Goal: Task Accomplishment & Management: Manage account settings

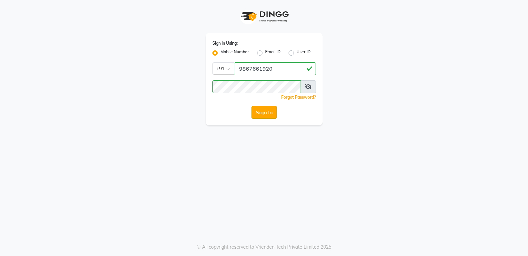
click at [256, 116] on button "Sign In" at bounding box center [263, 112] width 25 height 13
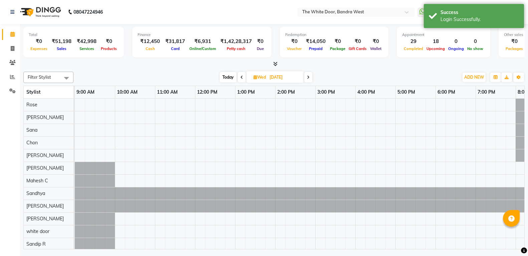
select select "en"
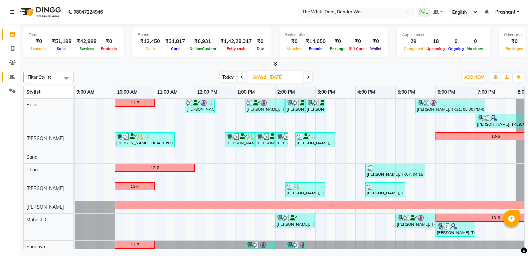
click at [12, 81] on link "Reports" at bounding box center [10, 77] width 16 height 11
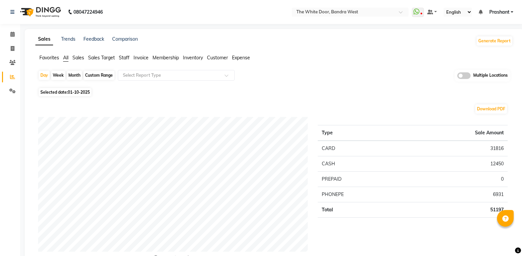
click at [68, 91] on span "Selected date: 01-10-2025" at bounding box center [65, 92] width 53 height 8
select select "10"
select select "2025"
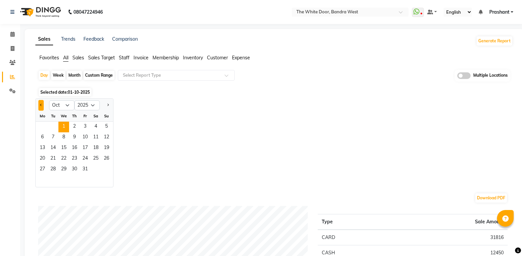
click at [41, 107] on button "Previous month" at bounding box center [40, 105] width 5 height 11
select select "9"
click at [333, 14] on input "text" at bounding box center [343, 12] width 97 height 7
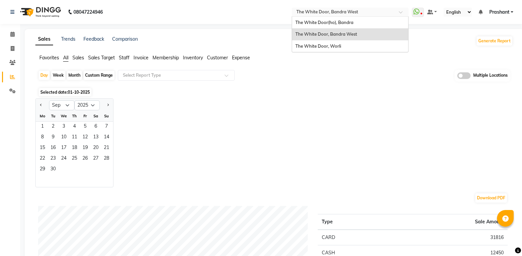
click at [331, 32] on span "The White Door, Bandra West" at bounding box center [327, 33] width 62 height 5
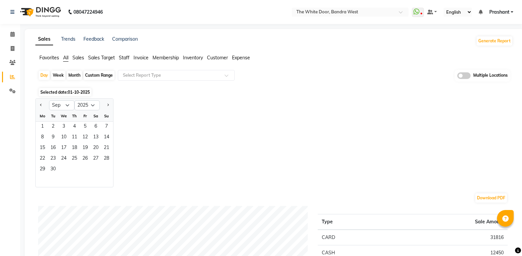
click at [77, 74] on div "Month" at bounding box center [74, 75] width 15 height 9
select select "10"
select select "2025"
click at [39, 105] on button "Previous month" at bounding box center [40, 105] width 5 height 11
select select "9"
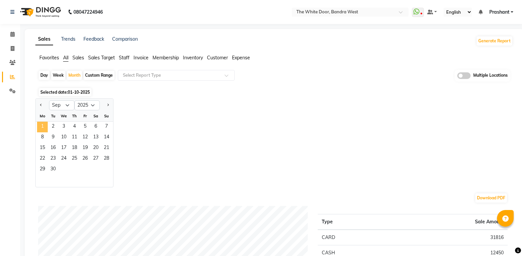
click at [43, 124] on span "1" at bounding box center [42, 127] width 11 height 11
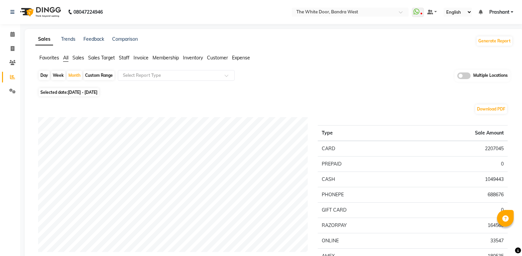
click at [81, 58] on span "Sales" at bounding box center [78, 58] width 12 height 6
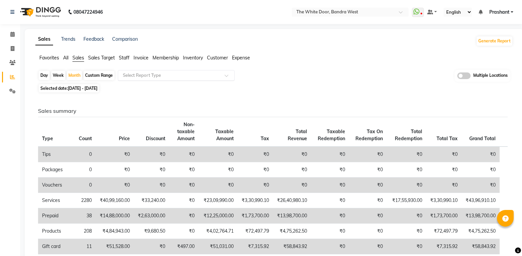
click at [152, 77] on input "text" at bounding box center [170, 75] width 96 height 7
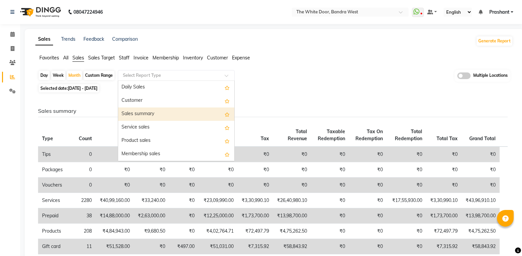
click at [144, 115] on div "Sales summary" at bounding box center [176, 114] width 116 height 13
select select "full_report"
select select "csv"
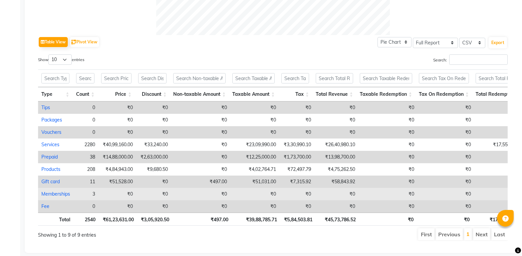
scroll to position [72, 0]
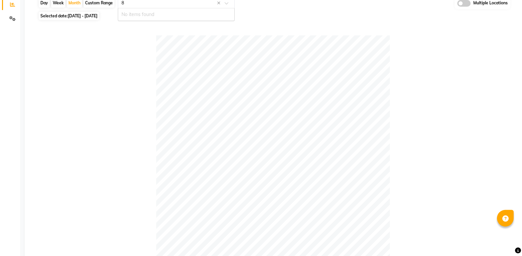
type input "8"
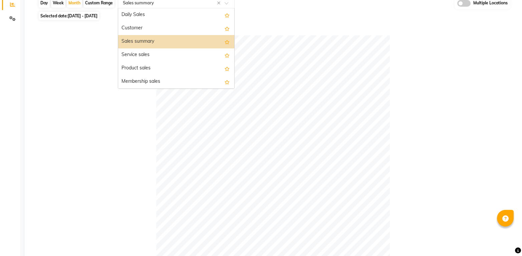
scroll to position [72, 0]
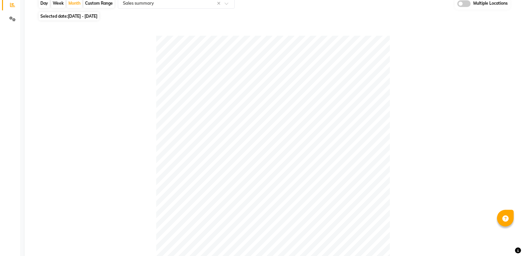
click at [91, 75] on div at bounding box center [273, 153] width 470 height 234
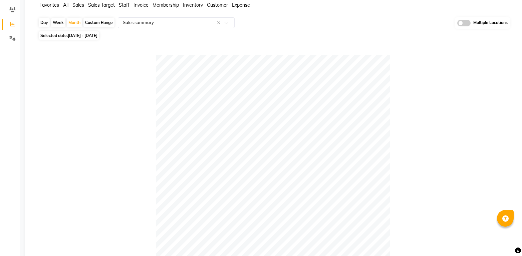
scroll to position [0, 0]
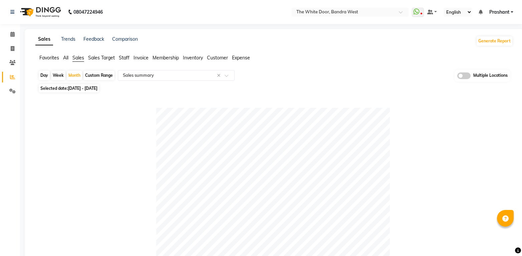
click at [124, 56] on span "Staff" at bounding box center [124, 58] width 11 height 6
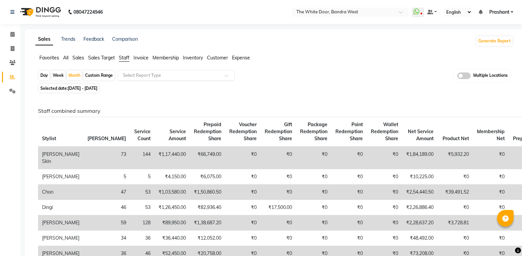
click at [157, 77] on input "text" at bounding box center [170, 75] width 96 height 7
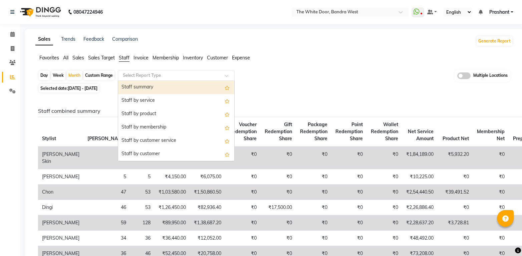
click at [138, 84] on div "Staff summary" at bounding box center [176, 87] width 116 height 13
select select "full_report"
select select "csv"
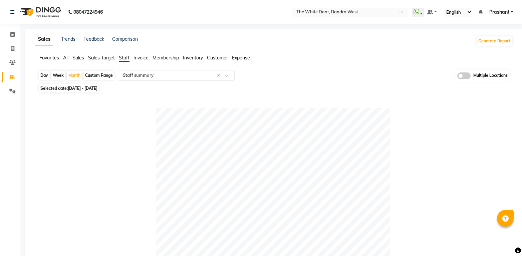
click at [337, 7] on nav "08047224946 Select Location × The White Door, Bandra West WhatsApp Status ✕ Sta…" at bounding box center [261, 12] width 522 height 24
click at [337, 12] on input "text" at bounding box center [343, 12] width 97 height 7
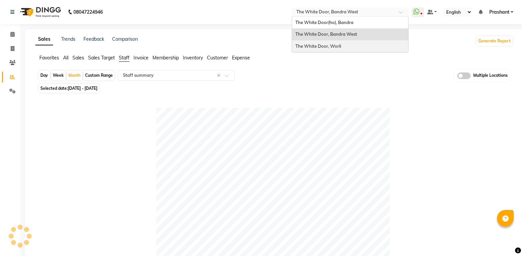
click at [337, 48] on span "The White Door, Worli" at bounding box center [319, 45] width 46 height 5
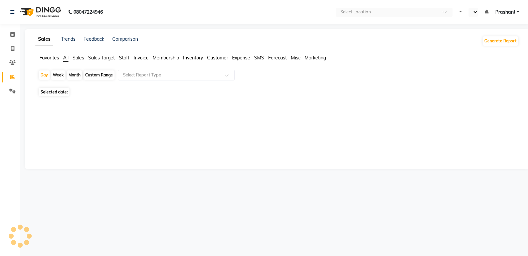
select select "en"
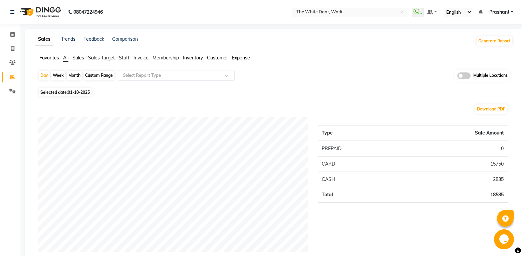
click at [80, 59] on span "Sales" at bounding box center [78, 58] width 12 height 6
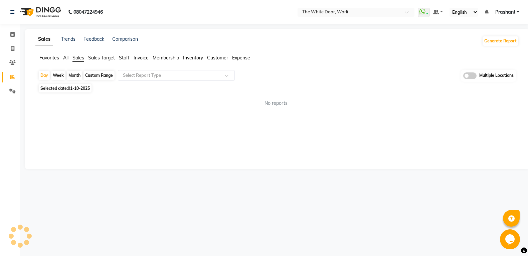
click at [73, 76] on div "Month" at bounding box center [74, 75] width 15 height 9
select select "10"
select select "2025"
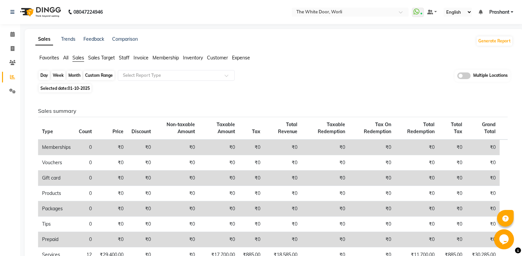
click at [73, 75] on div "Month" at bounding box center [74, 75] width 15 height 9
select select "10"
select select "2025"
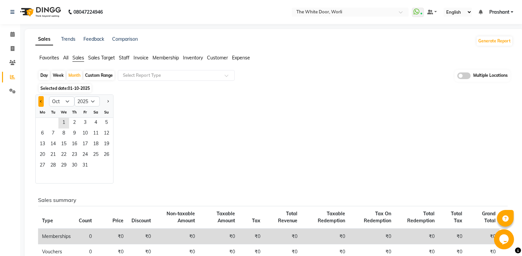
click at [41, 103] on button "Previous month" at bounding box center [40, 101] width 5 height 11
select select "9"
click at [43, 121] on span "1" at bounding box center [42, 123] width 11 height 11
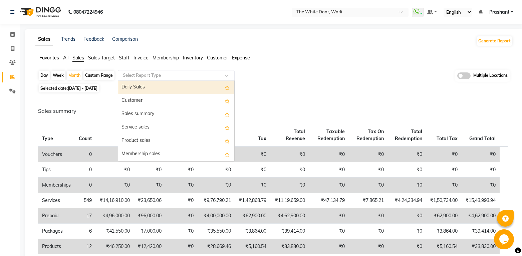
click at [147, 75] on input "text" at bounding box center [170, 75] width 96 height 7
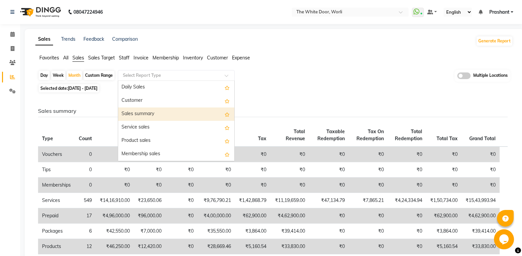
click at [139, 114] on div "Sales summary" at bounding box center [176, 114] width 116 height 13
select select "full_report"
select select "csv"
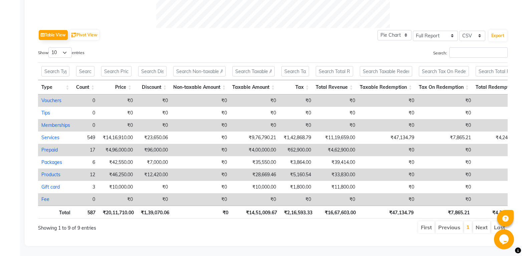
scroll to position [72, 0]
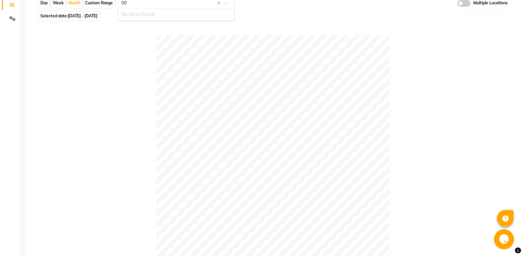
type input "00"
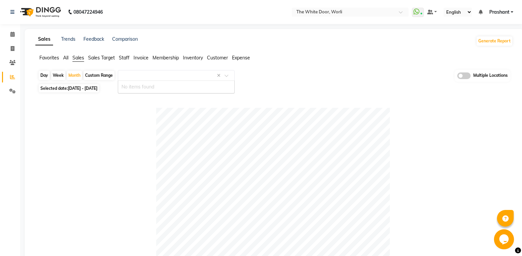
click at [123, 56] on span "Staff" at bounding box center [124, 58] width 11 height 6
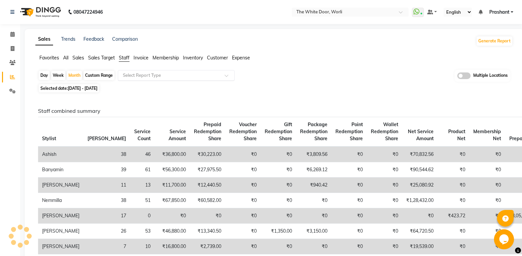
click at [145, 73] on input "text" at bounding box center [170, 75] width 96 height 7
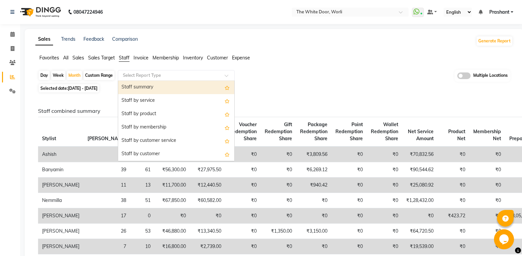
click at [146, 88] on div "Staff summary" at bounding box center [176, 87] width 116 height 13
select select "full_report"
select select "csv"
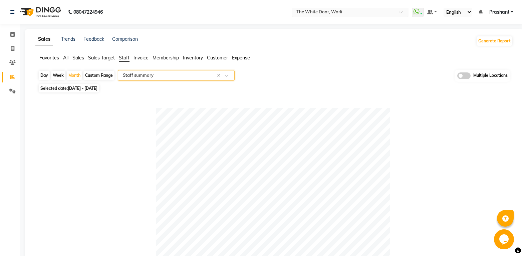
click at [319, 10] on input "text" at bounding box center [343, 12] width 97 height 7
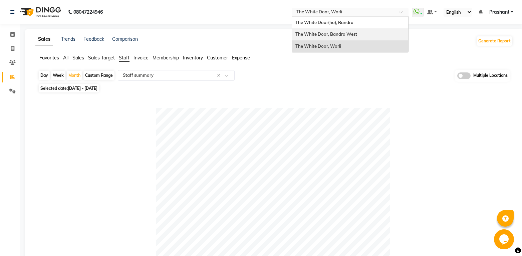
click at [334, 35] on span "The White Door, Bandra West" at bounding box center [327, 33] width 62 height 5
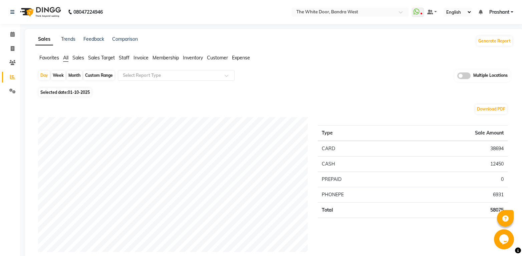
click at [78, 57] on span "Sales" at bounding box center [78, 58] width 12 height 6
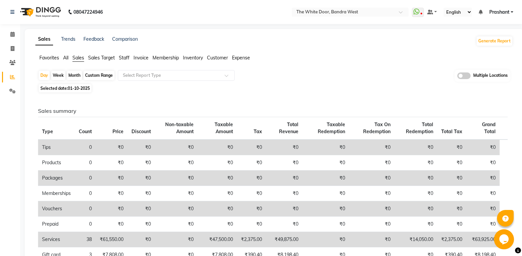
click at [74, 74] on div "Month" at bounding box center [74, 75] width 15 height 9
select select "10"
select select "2025"
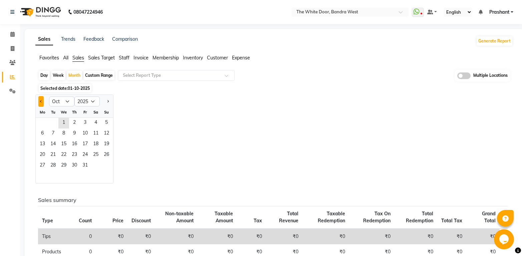
click at [40, 101] on button "Previous month" at bounding box center [40, 101] width 5 height 11
select select "9"
click at [44, 121] on span "1" at bounding box center [42, 123] width 11 height 11
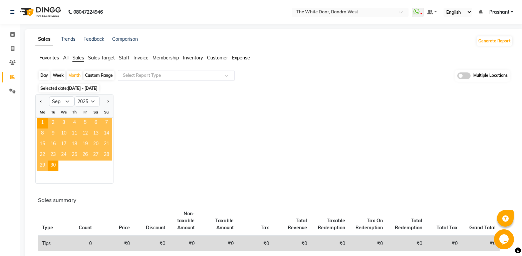
click at [145, 75] on input "text" at bounding box center [170, 75] width 96 height 7
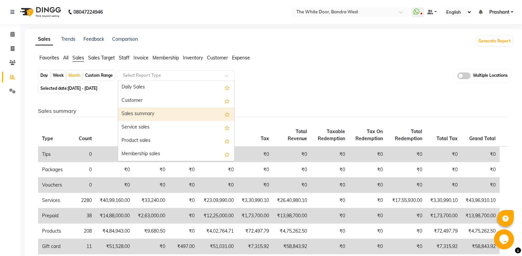
click at [132, 112] on div "Sales summary" at bounding box center [176, 114] width 116 height 13
select select "full_report"
select select "csv"
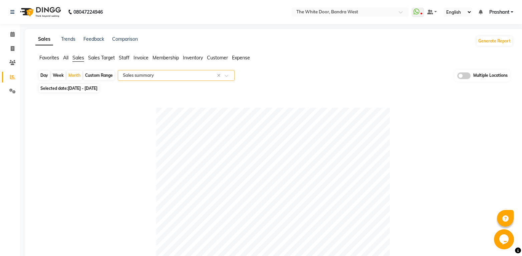
click at [46, 75] on div "Day" at bounding box center [44, 75] width 11 height 9
select select "9"
select select "2025"
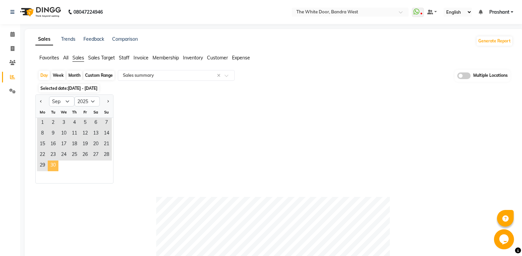
click at [53, 165] on span "30" at bounding box center [53, 166] width 11 height 11
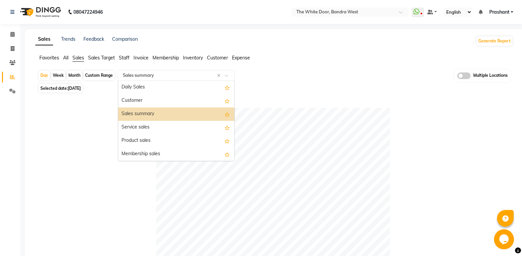
click at [155, 74] on input "text" at bounding box center [170, 75] width 96 height 7
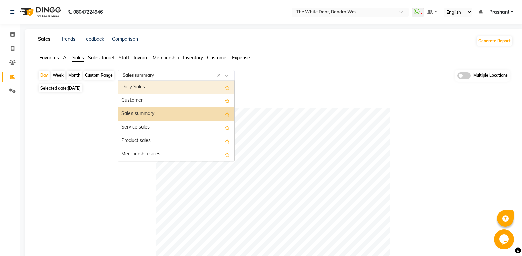
click at [130, 87] on div "Daily Sales" at bounding box center [176, 87] width 116 height 13
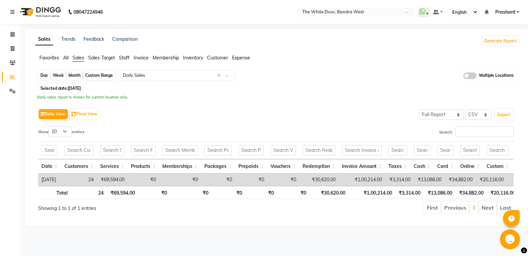
click at [42, 74] on div "Day" at bounding box center [44, 75] width 11 height 9
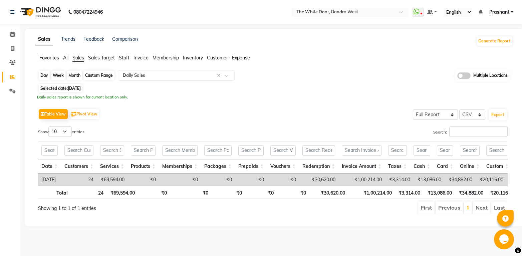
select select "9"
select select "2025"
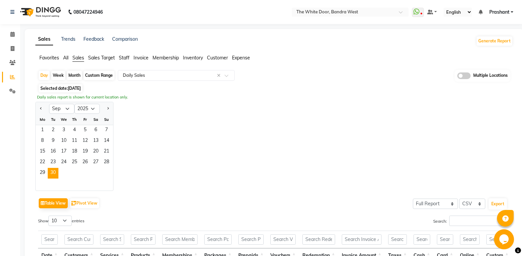
click at [75, 74] on div "Month" at bounding box center [74, 75] width 15 height 9
select select "9"
select select "2025"
click at [41, 129] on span "1" at bounding box center [42, 130] width 11 height 11
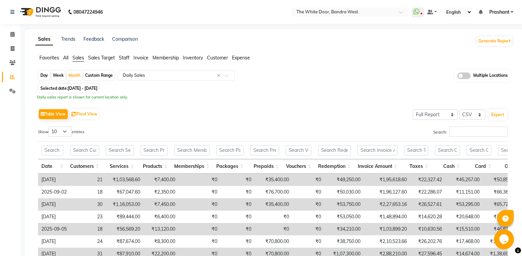
click at [95, 58] on span "Sales Target" at bounding box center [101, 58] width 27 height 6
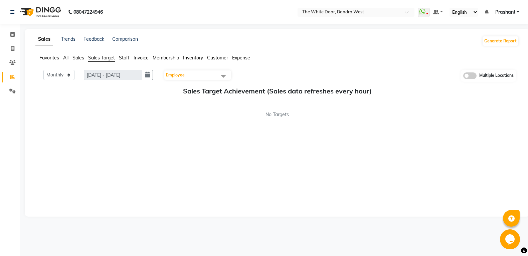
click at [78, 58] on span "Sales" at bounding box center [78, 58] width 12 height 6
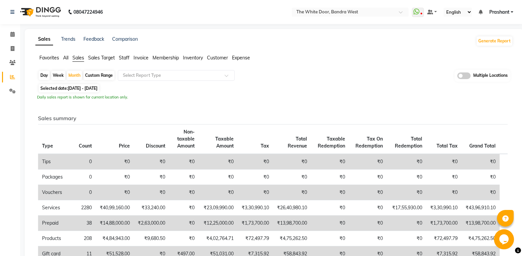
click at [57, 87] on span "Selected date: 01-09-2025 - 30-09-2025" at bounding box center [69, 88] width 60 height 8
select select "9"
select select "2025"
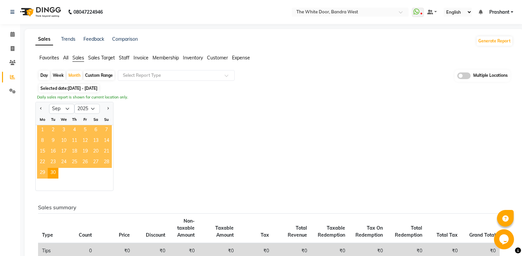
click at [43, 130] on span "1" at bounding box center [42, 130] width 11 height 11
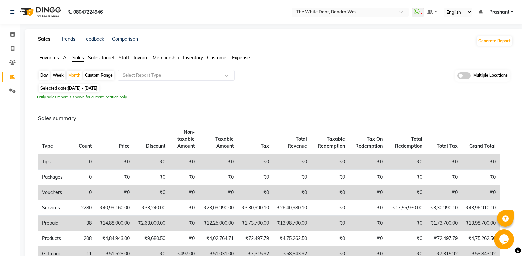
click at [161, 75] on input "text" at bounding box center [170, 75] width 96 height 7
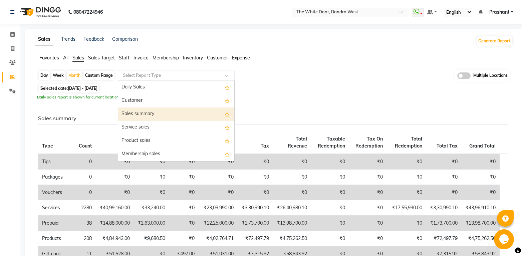
click at [132, 115] on div "Sales summary" at bounding box center [176, 114] width 116 height 13
select select "full_report"
select select "csv"
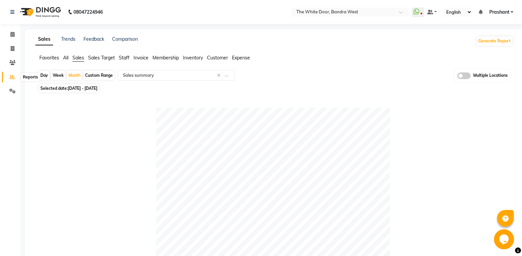
click at [12, 77] on icon at bounding box center [12, 76] width 5 height 5
click at [45, 74] on div "Day" at bounding box center [44, 75] width 11 height 9
select select "9"
select select "2025"
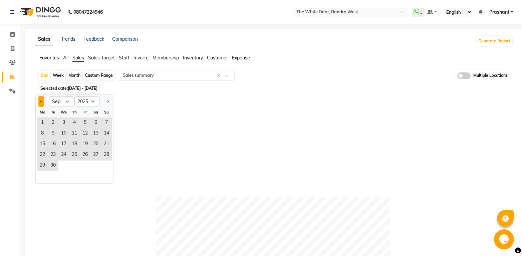
click at [42, 103] on button "Previous month" at bounding box center [40, 101] width 5 height 11
select select "8"
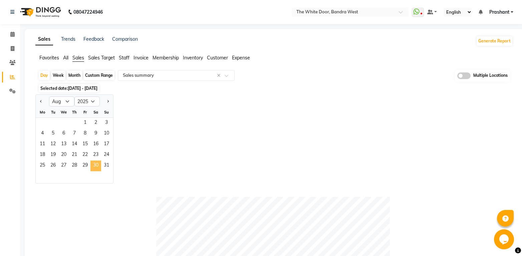
click at [98, 167] on span "30" at bounding box center [95, 166] width 11 height 11
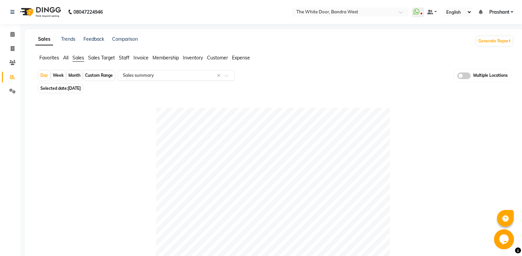
click at [140, 74] on input "text" at bounding box center [170, 75] width 96 height 7
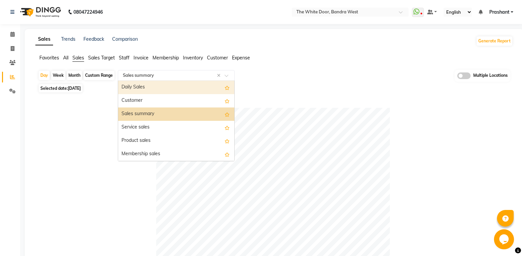
click at [129, 86] on div "Daily Sales" at bounding box center [176, 87] width 116 height 13
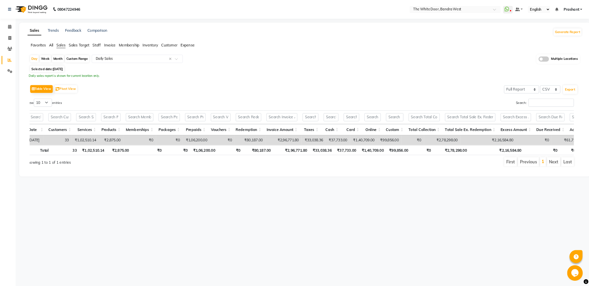
scroll to position [0, 5]
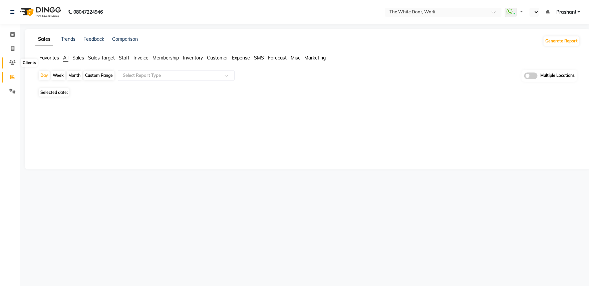
select select "en"
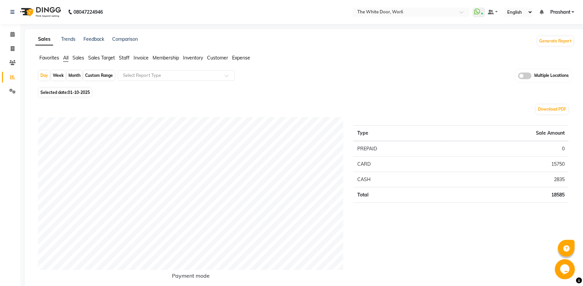
click at [81, 57] on span "Sales" at bounding box center [78, 58] width 12 height 6
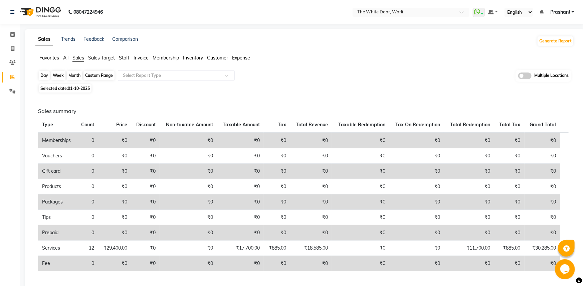
click at [45, 75] on div "Day" at bounding box center [44, 75] width 11 height 9
select select "10"
select select "2025"
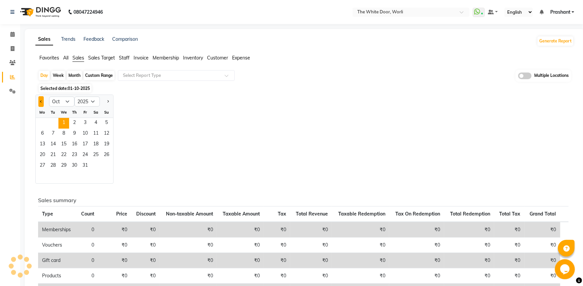
click at [39, 102] on button "Previous month" at bounding box center [40, 101] width 5 height 11
select select "9"
click at [53, 166] on span "30" at bounding box center [53, 166] width 11 height 11
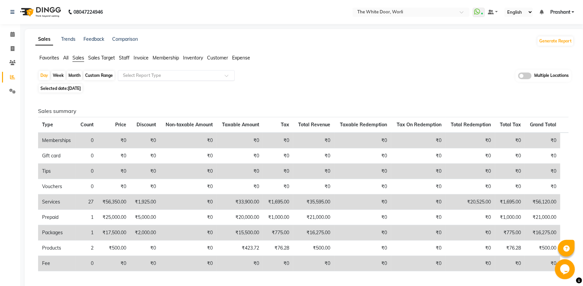
click at [160, 73] on input "text" at bounding box center [170, 75] width 96 height 7
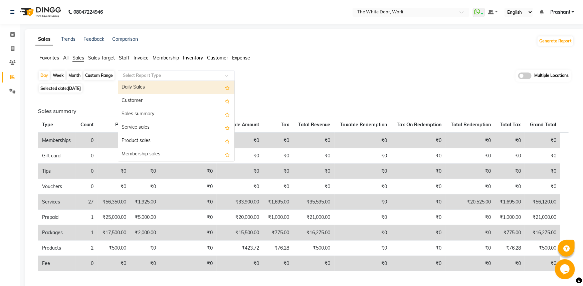
click at [153, 88] on div "Daily Sales" at bounding box center [176, 87] width 116 height 13
select select "full_report"
select select "csv"
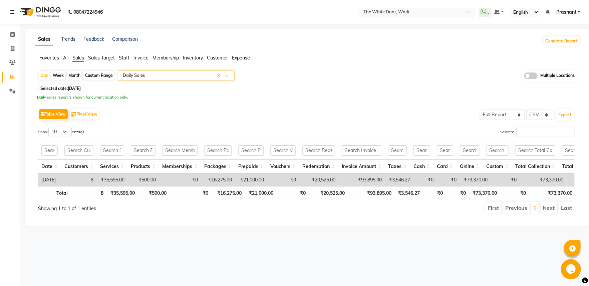
scroll to position [0, 5]
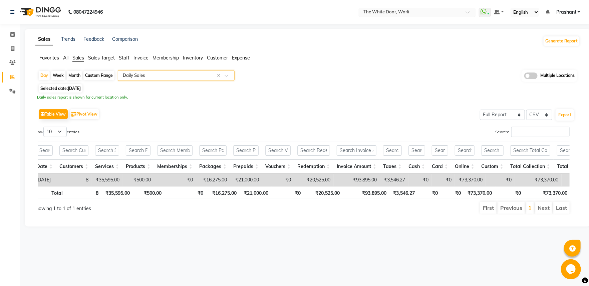
click at [399, 9] on div "Select Location × The White Door, Worli" at bounding box center [417, 12] width 117 height 9
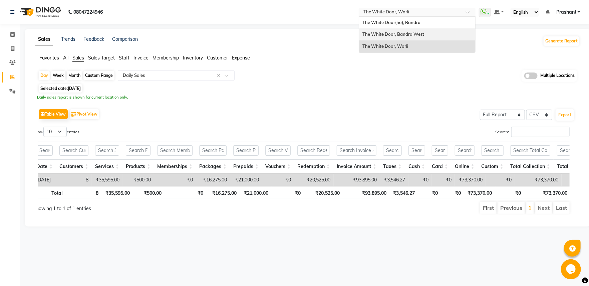
click at [408, 32] on span "The White Door, Bandra West" at bounding box center [394, 33] width 62 height 5
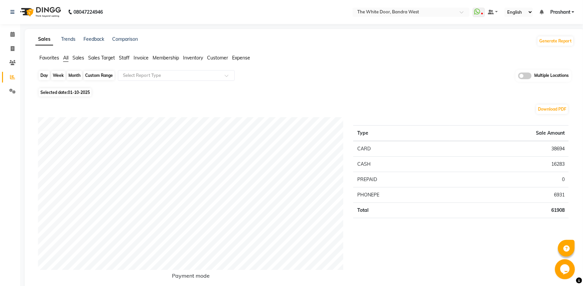
click at [44, 75] on div "Day" at bounding box center [44, 75] width 11 height 9
select select "10"
select select "2025"
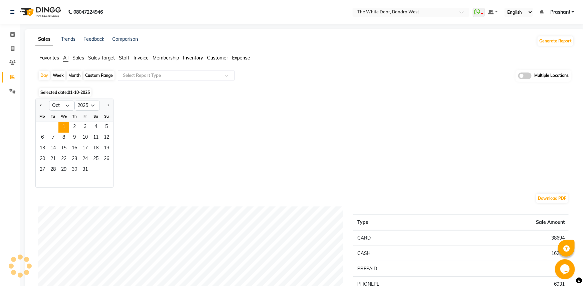
click at [68, 95] on span "01-10-2025" at bounding box center [79, 92] width 22 height 5
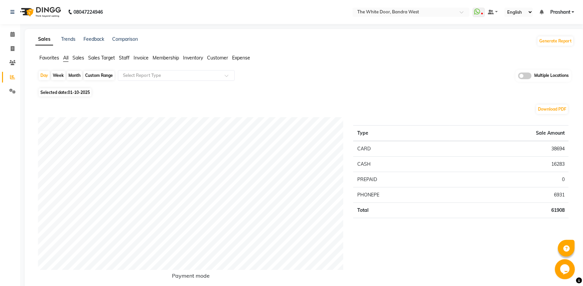
click at [62, 92] on span "Selected date: 01-10-2025" at bounding box center [65, 92] width 53 height 8
select select "10"
select select "2025"
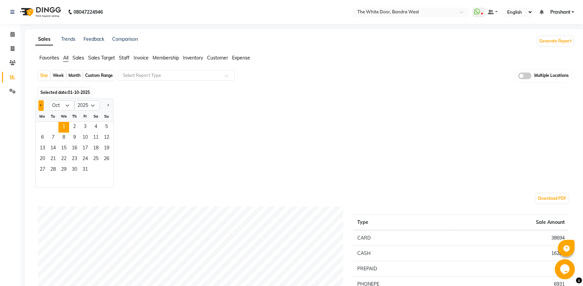
click at [39, 104] on button "Previous month" at bounding box center [40, 105] width 5 height 11
select select "9"
click at [53, 167] on span "30" at bounding box center [53, 170] width 11 height 11
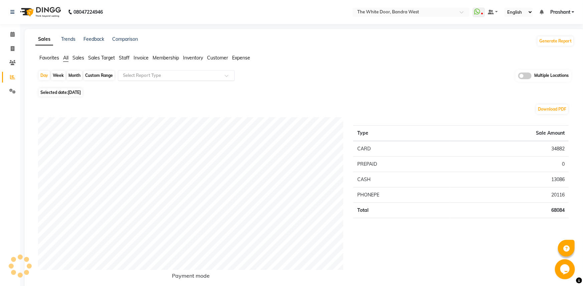
click at [152, 76] on input "text" at bounding box center [170, 75] width 96 height 7
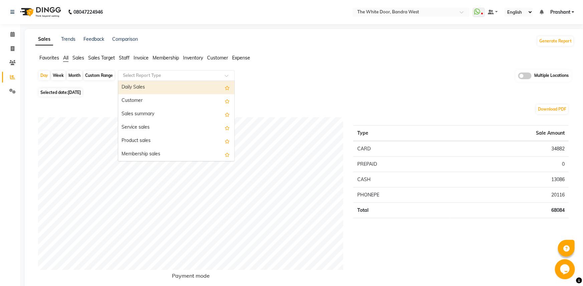
click at [133, 87] on div "Daily Sales" at bounding box center [176, 87] width 116 height 13
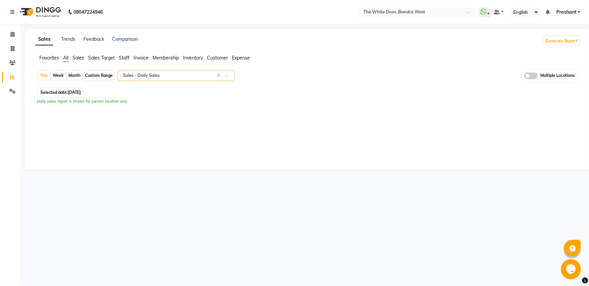
select select "full_report"
select select "csv"
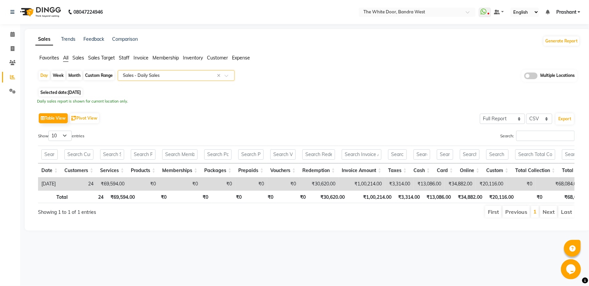
scroll to position [0, 5]
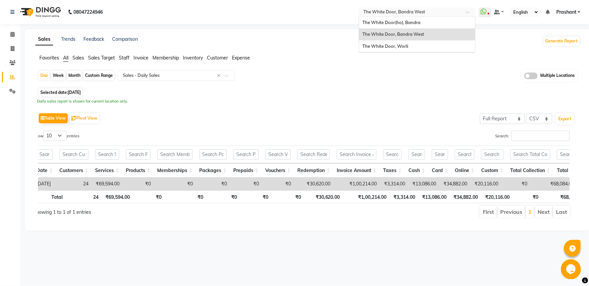
click at [405, 13] on input "text" at bounding box center [410, 12] width 97 height 7
click at [405, 43] on div "The White Door, Worli" at bounding box center [417, 46] width 116 height 12
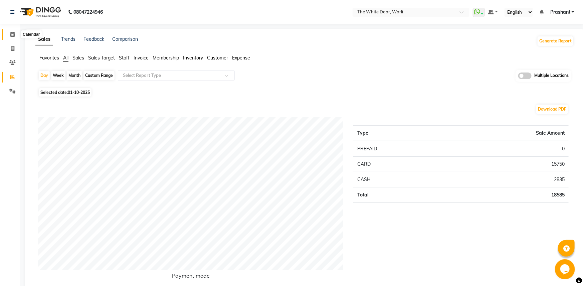
click at [15, 34] on span at bounding box center [13, 35] width 12 height 8
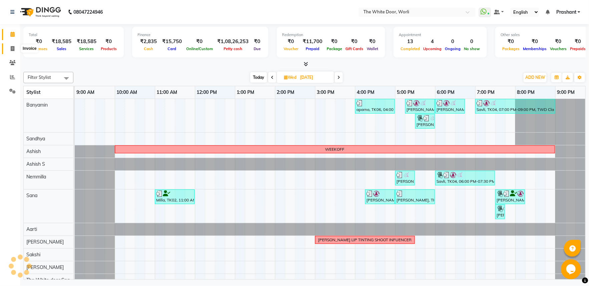
click at [17, 50] on span at bounding box center [13, 49] width 12 height 8
select select "service"
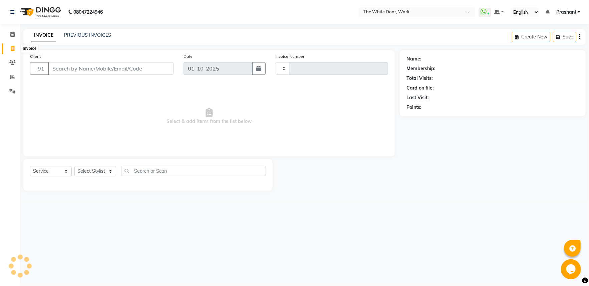
type input "1641"
select select "4027"
click at [97, 32] on div "PREVIOUS INVOICES" at bounding box center [87, 35] width 47 height 7
click at [77, 35] on link "PREVIOUS INVOICES" at bounding box center [87, 35] width 47 height 6
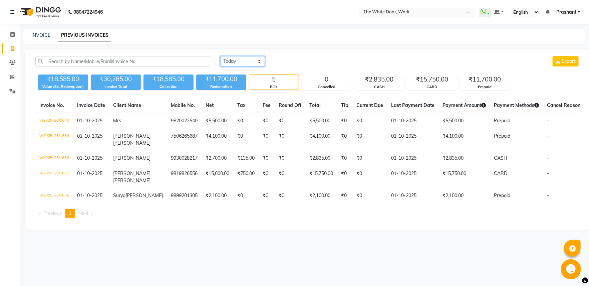
select select "range"
click option "Custom Range" at bounding box center [0, 0] width 0 height 0
click at [309, 59] on input "01-10-2025" at bounding box center [297, 61] width 47 height 9
select select "10"
select select "2025"
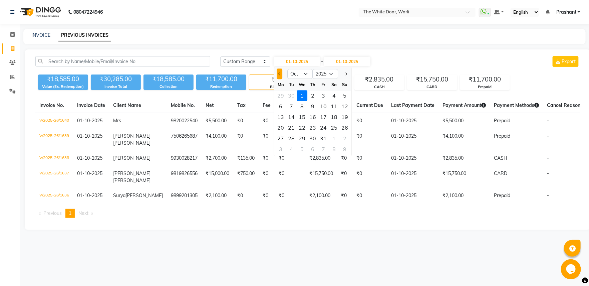
click at [280, 72] on button "Previous month" at bounding box center [280, 73] width 6 height 11
select select "9"
click at [295, 137] on div "30" at bounding box center [291, 138] width 11 height 11
type input "[DATE]"
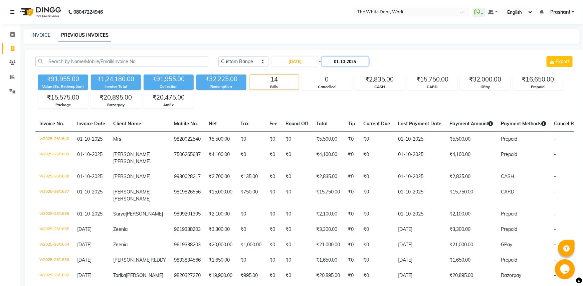
click at [363, 61] on input "01-10-2025" at bounding box center [345, 61] width 47 height 9
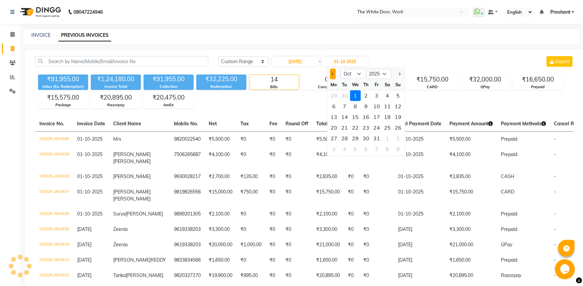
click at [333, 72] on button "Previous month" at bounding box center [333, 73] width 6 height 11
select select "9"
click at [346, 137] on div "30" at bounding box center [344, 138] width 11 height 11
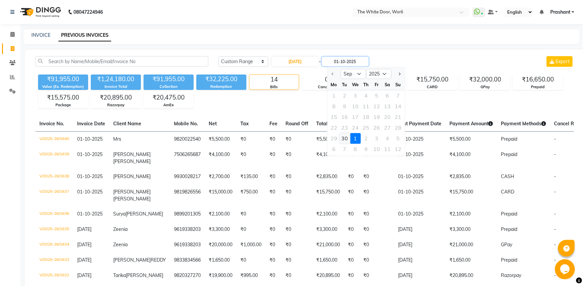
type input "[DATE]"
